Goal: Register for event/course

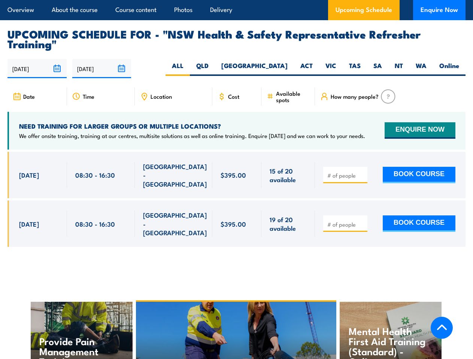
scroll to position [1431, 0]
click at [236, 0] on article "Overview About the course Course content Photos Delivery Upcoming Schedule Enqu…" at bounding box center [236, 10] width 458 height 20
click at [37, 59] on input "[DATE]" at bounding box center [36, 68] width 59 height 19
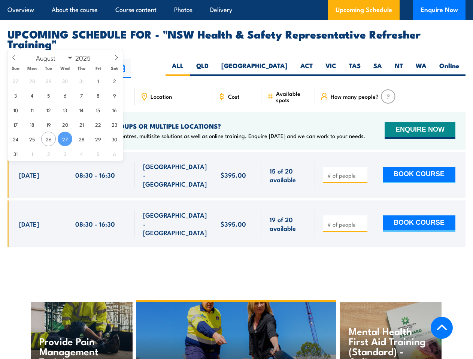
click at [102, 59] on input "[DATE]" at bounding box center [101, 68] width 59 height 19
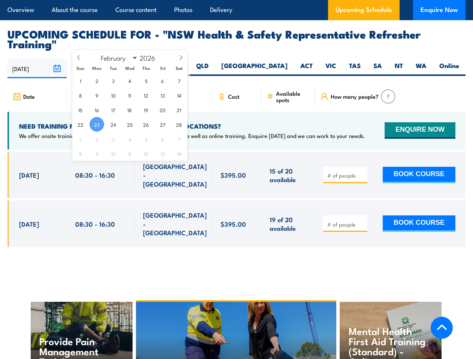
click at [237, 307] on div "Fire Extinguisher Training" at bounding box center [236, 349] width 201 height 95
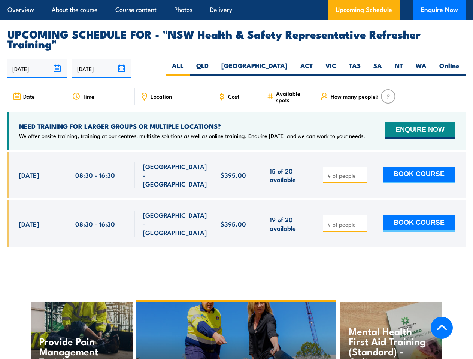
click at [236, 308] on div "Fire Extinguisher Training" at bounding box center [236, 349] width 201 height 95
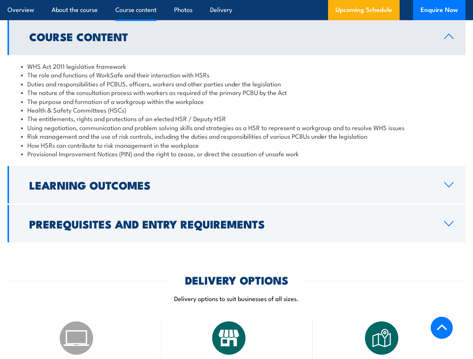
click at [236, 0] on article "Overview About the course Course content Photos Delivery Upcoming Schedule Enqu…" at bounding box center [236, 10] width 458 height 20
click at [236, 180] on h2 "Learning Outcomes" at bounding box center [230, 185] width 403 height 10
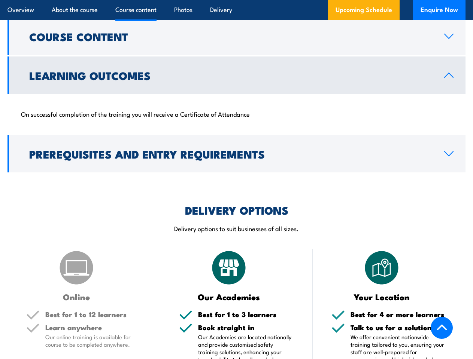
click at [236, 207] on div "DELIVERY OPTIONS Delivery options to suit businesses of all sizes." at bounding box center [236, 223] width 458 height 37
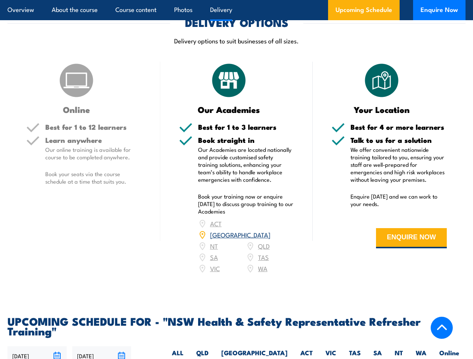
click at [236, 0] on article "Overview About the course Course content Photos Delivery Upcoming Schedule Enqu…" at bounding box center [236, 10] width 458 height 20
click at [37, 347] on input "[DATE]" at bounding box center [36, 356] width 59 height 19
click at [102, 347] on input "[DATE]" at bounding box center [101, 356] width 59 height 19
